Goal: Task Accomplishment & Management: Use online tool/utility

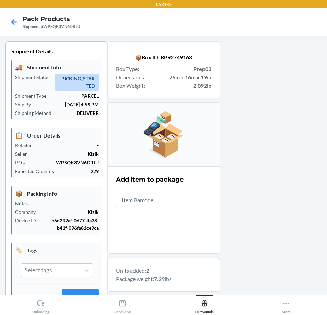
scroll to position [31, 0]
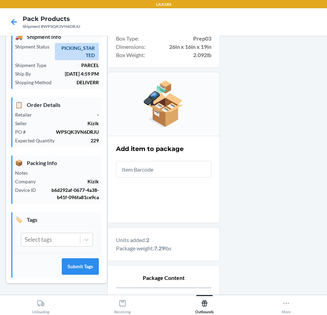
click at [178, 167] on input "text" at bounding box center [163, 169] width 95 height 16
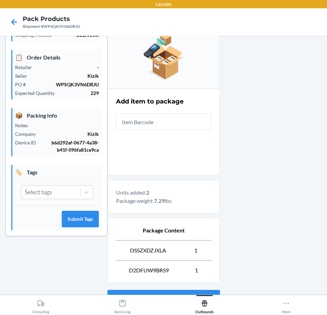
scroll to position [136, 0]
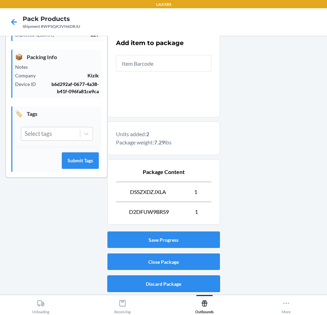
click at [202, 283] on button "Discard Package" at bounding box center [164, 283] width 113 height 16
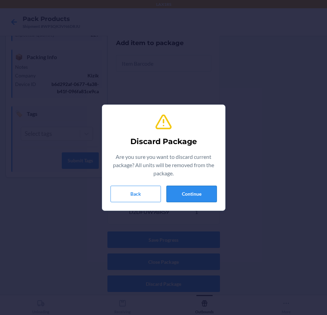
click at [204, 194] on button "Continue" at bounding box center [192, 193] width 50 height 16
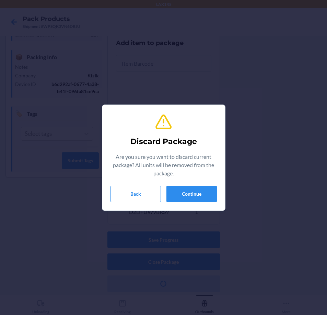
scroll to position [31, 0]
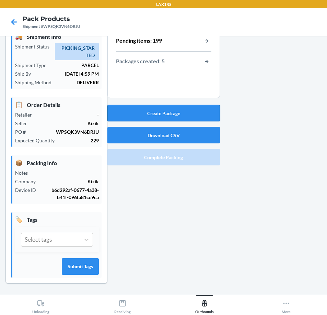
click at [191, 110] on button "Create Package" at bounding box center [164, 113] width 113 height 16
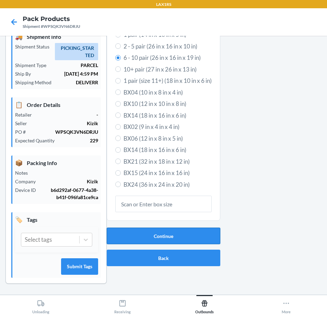
click at [201, 234] on button "Continue" at bounding box center [164, 235] width 114 height 16
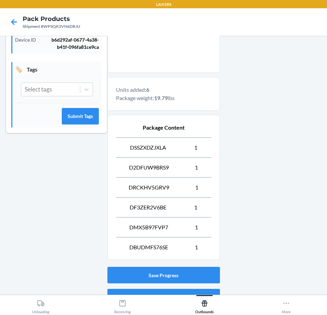
scroll to position [216, 0]
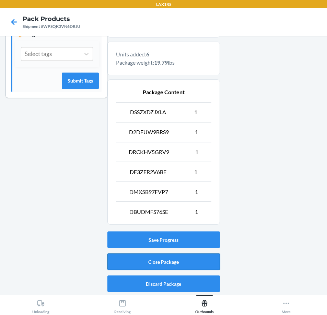
click at [207, 257] on button "Close Package" at bounding box center [164, 261] width 113 height 16
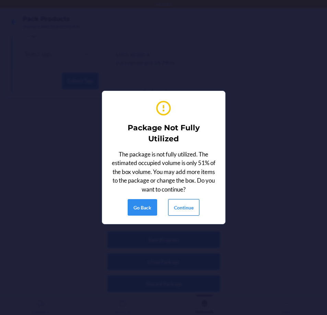
drag, startPoint x: 189, startPoint y: 215, endPoint x: 196, endPoint y: 207, distance: 10.7
click at [190, 211] on button "Continue" at bounding box center [183, 207] width 31 height 16
click at [196, 207] on button "Continue" at bounding box center [183, 207] width 31 height 16
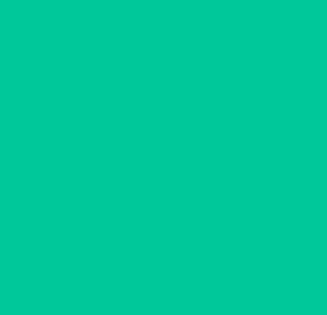
scroll to position [16, 0]
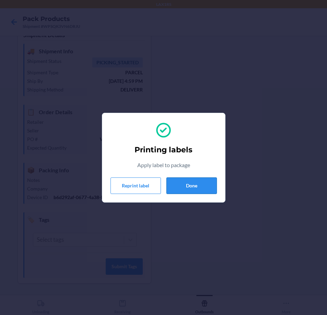
click at [213, 182] on button "Done" at bounding box center [192, 185] width 50 height 16
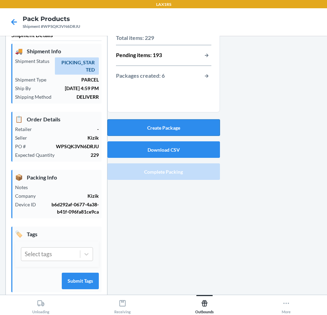
click at [191, 128] on button "Create Package" at bounding box center [164, 127] width 113 height 16
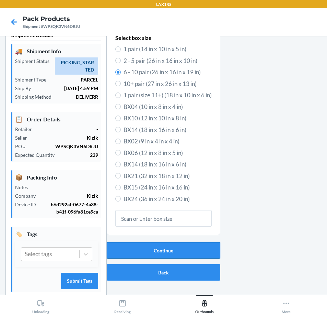
click at [197, 250] on button "Continue" at bounding box center [164, 250] width 114 height 16
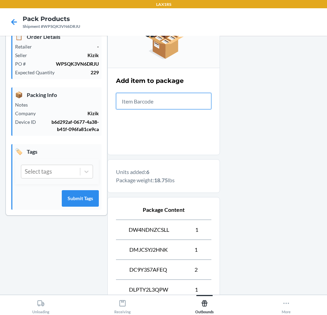
scroll to position [196, 0]
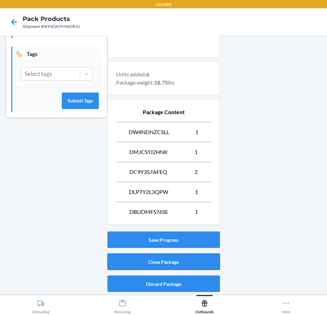
click at [196, 259] on button "Close Package" at bounding box center [164, 261] width 113 height 16
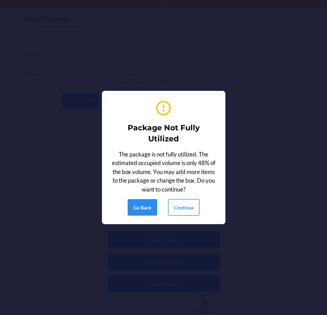
click at [186, 206] on button "Continue" at bounding box center [183, 207] width 31 height 16
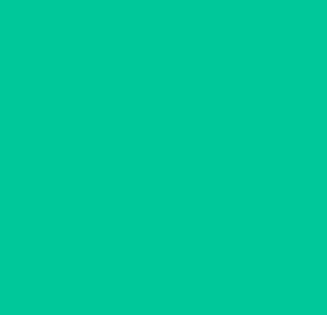
scroll to position [16, 0]
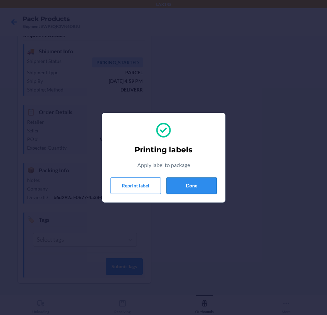
click at [211, 183] on button "Done" at bounding box center [192, 185] width 50 height 16
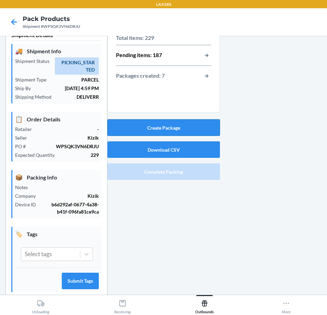
click at [205, 123] on button "Create Package" at bounding box center [164, 127] width 113 height 16
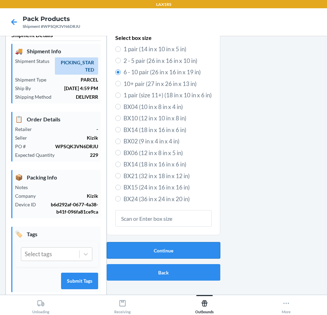
click at [182, 250] on button "Continue" at bounding box center [164, 250] width 114 height 16
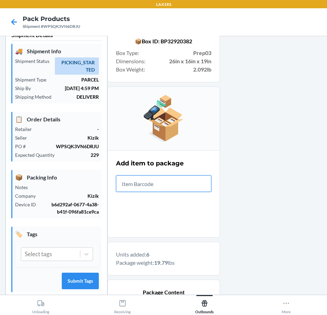
scroll to position [216, 0]
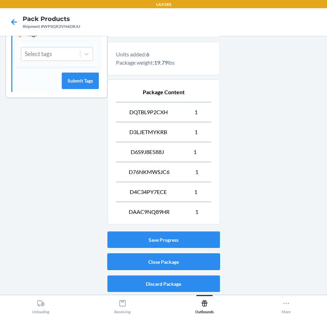
click at [205, 260] on button "Close Package" at bounding box center [164, 261] width 113 height 16
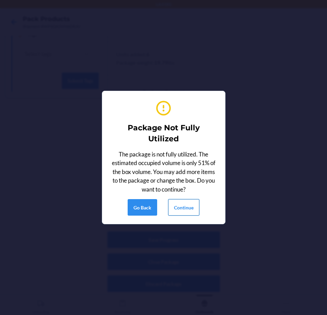
click at [186, 202] on button "Continue" at bounding box center [183, 207] width 31 height 16
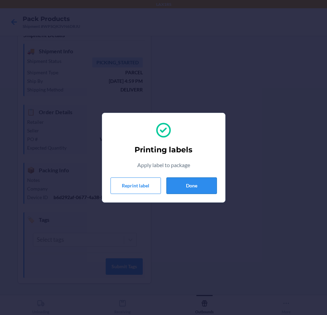
click at [204, 184] on button "Done" at bounding box center [192, 185] width 50 height 16
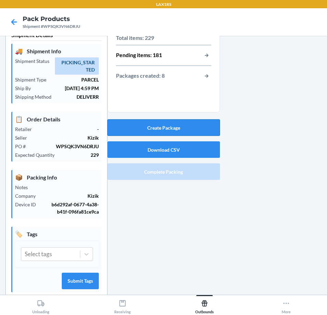
click at [199, 124] on button "Create Package" at bounding box center [164, 127] width 113 height 16
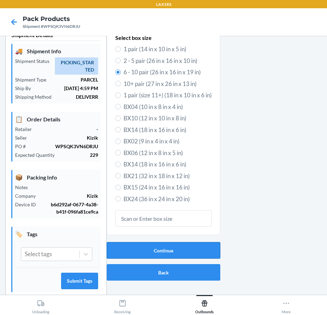
click at [184, 249] on button "Continue" at bounding box center [164, 250] width 114 height 16
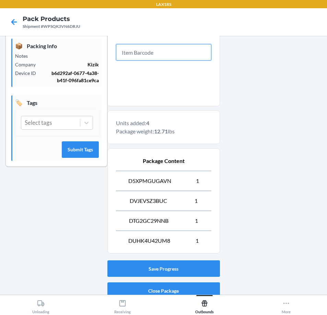
scroll to position [176, 0]
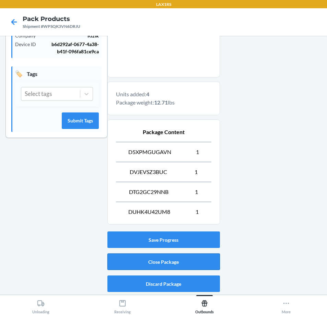
click at [182, 263] on button "Close Package" at bounding box center [164, 261] width 113 height 16
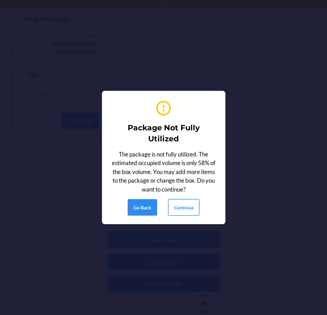
click at [195, 207] on button "Continue" at bounding box center [183, 207] width 31 height 16
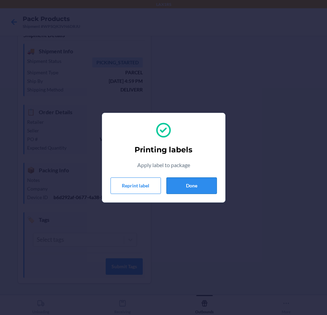
click at [194, 191] on button "Done" at bounding box center [192, 185] width 50 height 16
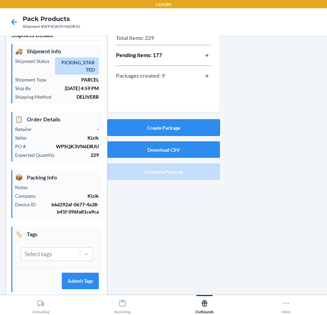
click at [189, 127] on button "Create Package" at bounding box center [164, 127] width 113 height 16
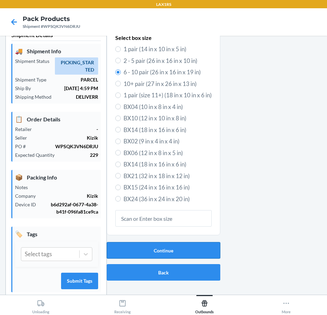
click at [174, 251] on button "Continue" at bounding box center [164, 250] width 114 height 16
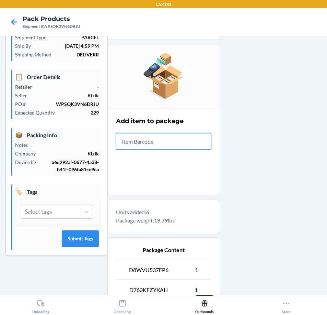
scroll to position [216, 0]
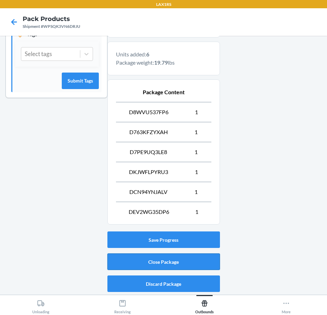
click at [188, 254] on button "Close Package" at bounding box center [164, 261] width 113 height 16
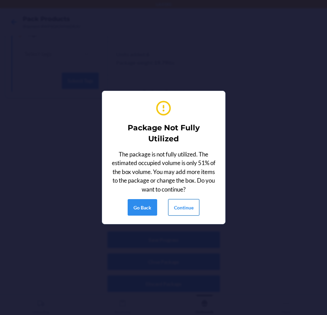
click at [184, 206] on button "Continue" at bounding box center [183, 207] width 31 height 16
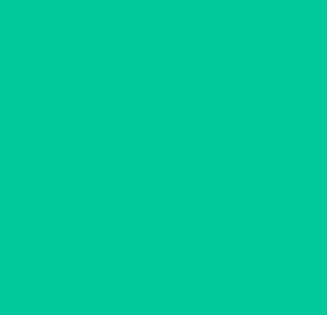
scroll to position [16, 0]
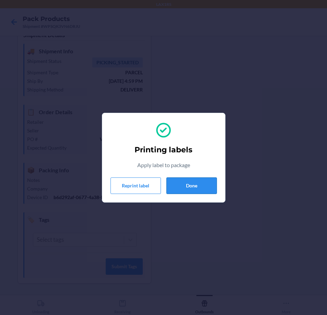
click at [201, 189] on button "Done" at bounding box center [192, 185] width 50 height 16
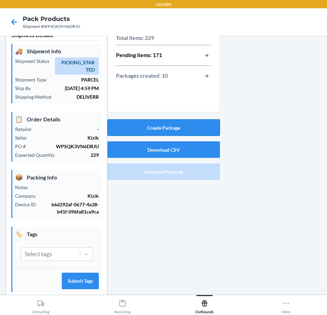
click at [166, 128] on button "Create Package" at bounding box center [164, 127] width 113 height 16
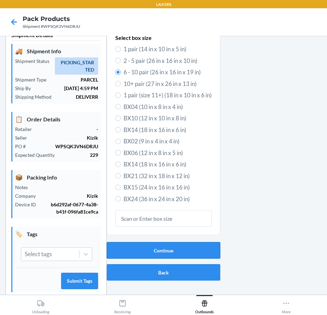
drag, startPoint x: 188, startPoint y: 249, endPoint x: 184, endPoint y: 242, distance: 8.0
click at [187, 247] on button "Continue" at bounding box center [164, 250] width 114 height 16
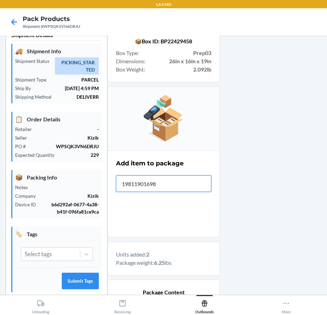
type input "198119016989"
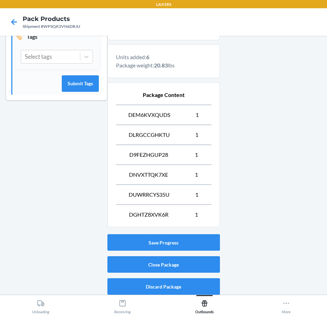
scroll to position [216, 0]
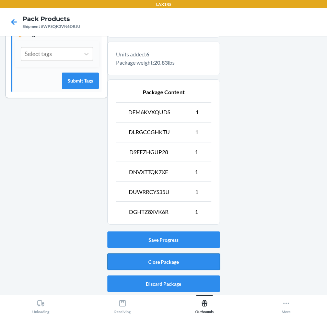
click at [204, 258] on button "Close Package" at bounding box center [164, 261] width 113 height 16
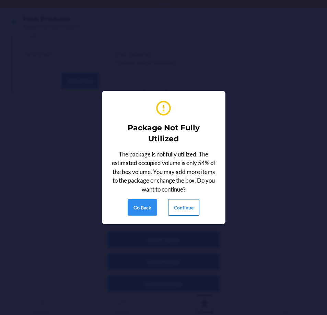
click at [188, 206] on button "Continue" at bounding box center [183, 207] width 31 height 16
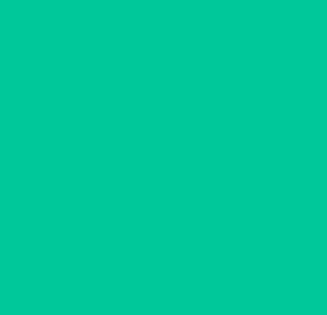
scroll to position [16, 0]
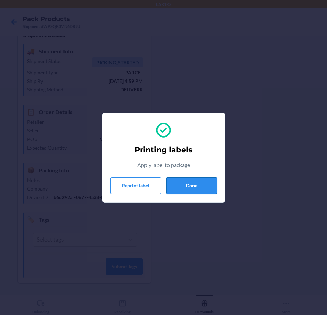
click at [205, 182] on button "Done" at bounding box center [192, 185] width 50 height 16
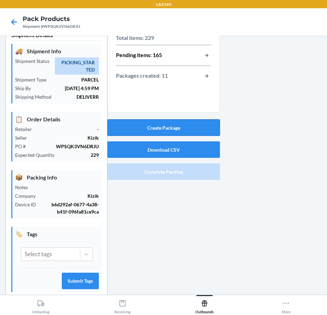
click at [193, 130] on button "Create Package" at bounding box center [164, 127] width 113 height 16
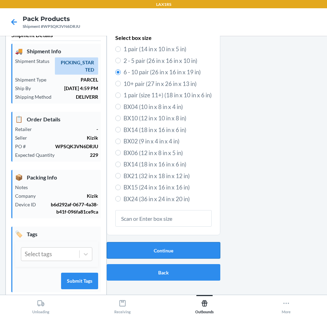
click at [164, 252] on button "Continue" at bounding box center [164, 250] width 114 height 16
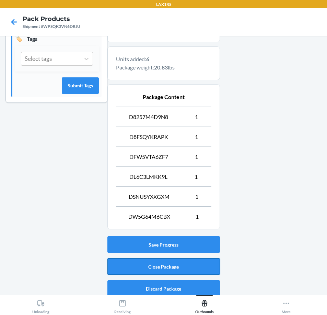
scroll to position [216, 0]
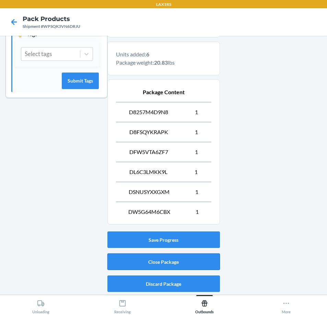
click at [214, 260] on button "Close Package" at bounding box center [164, 261] width 113 height 16
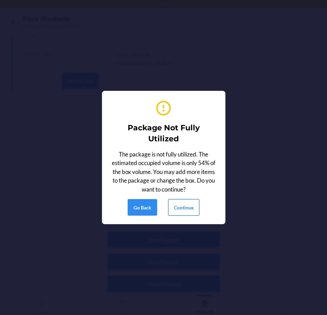
click at [188, 203] on button "Continue" at bounding box center [183, 207] width 31 height 16
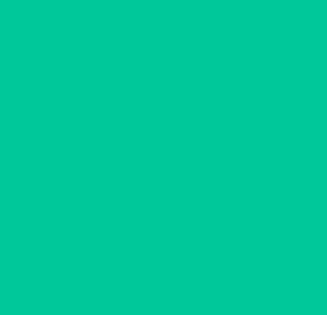
scroll to position [16, 0]
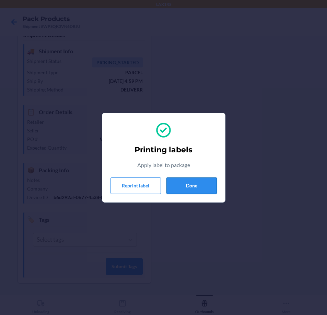
click at [194, 185] on button "Done" at bounding box center [192, 185] width 50 height 16
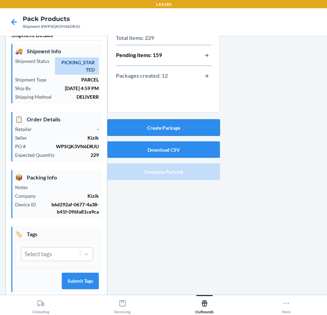
click at [179, 127] on button "Create Package" at bounding box center [164, 127] width 113 height 16
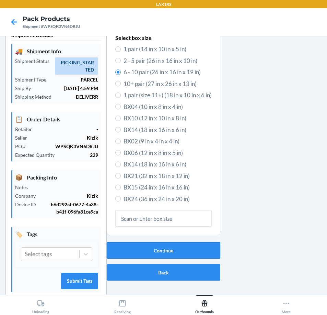
click at [183, 251] on button "Continue" at bounding box center [164, 250] width 114 height 16
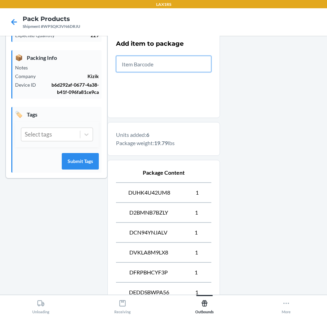
scroll to position [216, 0]
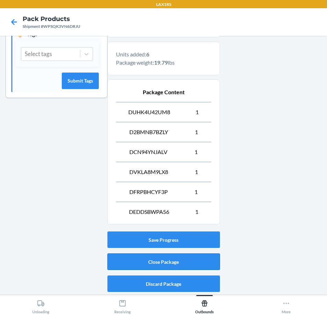
click at [196, 259] on button "Close Package" at bounding box center [164, 261] width 113 height 16
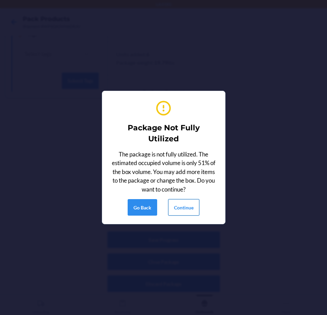
click at [175, 208] on button "Continue" at bounding box center [183, 207] width 31 height 16
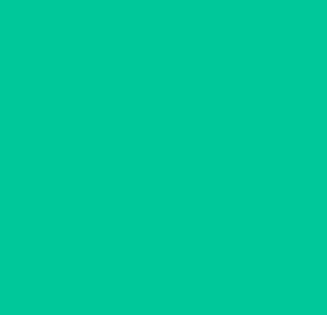
scroll to position [16, 0]
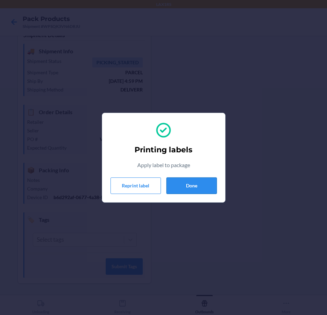
click at [195, 185] on button "Done" at bounding box center [192, 185] width 50 height 16
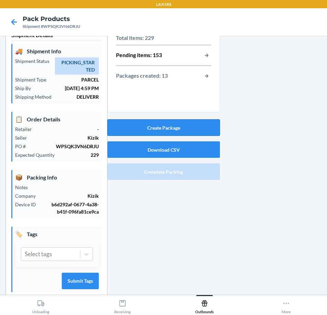
click at [197, 127] on button "Create Package" at bounding box center [164, 127] width 113 height 16
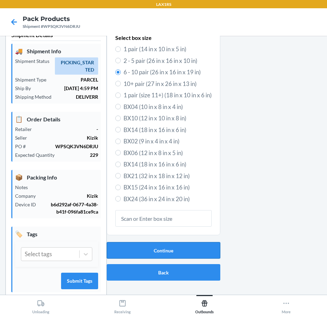
click at [194, 254] on button "Continue" at bounding box center [164, 250] width 114 height 16
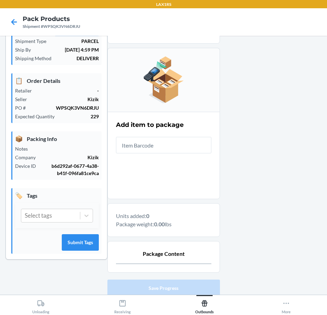
scroll to position [103, 0]
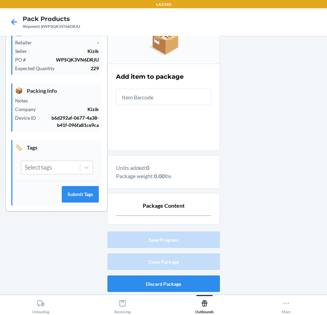
click at [193, 97] on input "text" at bounding box center [163, 97] width 95 height 16
click at [167, 92] on input "text" at bounding box center [163, 97] width 95 height 16
